Goal: Book appointment/travel/reservation

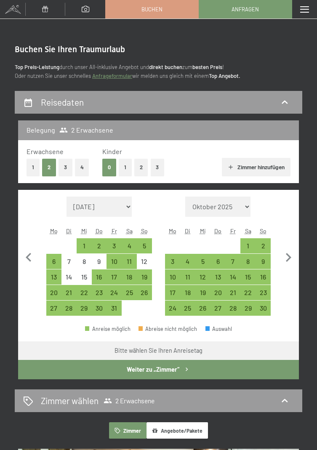
select select "[DATE]"
click at [236, 310] on div "28" at bounding box center [232, 311] width 13 height 13
select select "[DATE]"
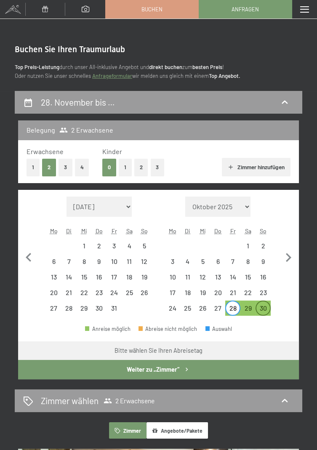
click at [267, 310] on div "30" at bounding box center [263, 311] width 13 height 13
select select "[DATE]"
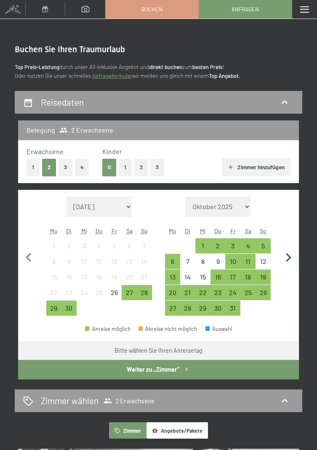
click at [288, 257] on icon "button" at bounding box center [289, 258] width 18 height 18
select select "[DATE]"
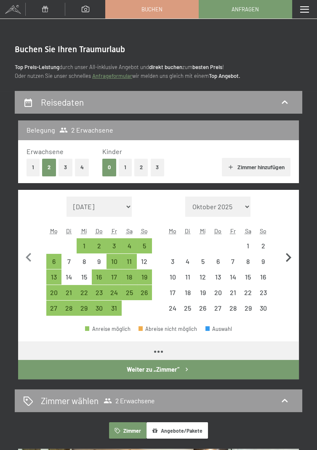
select select "[DATE]"
